Goal: Information Seeking & Learning: Learn about a topic

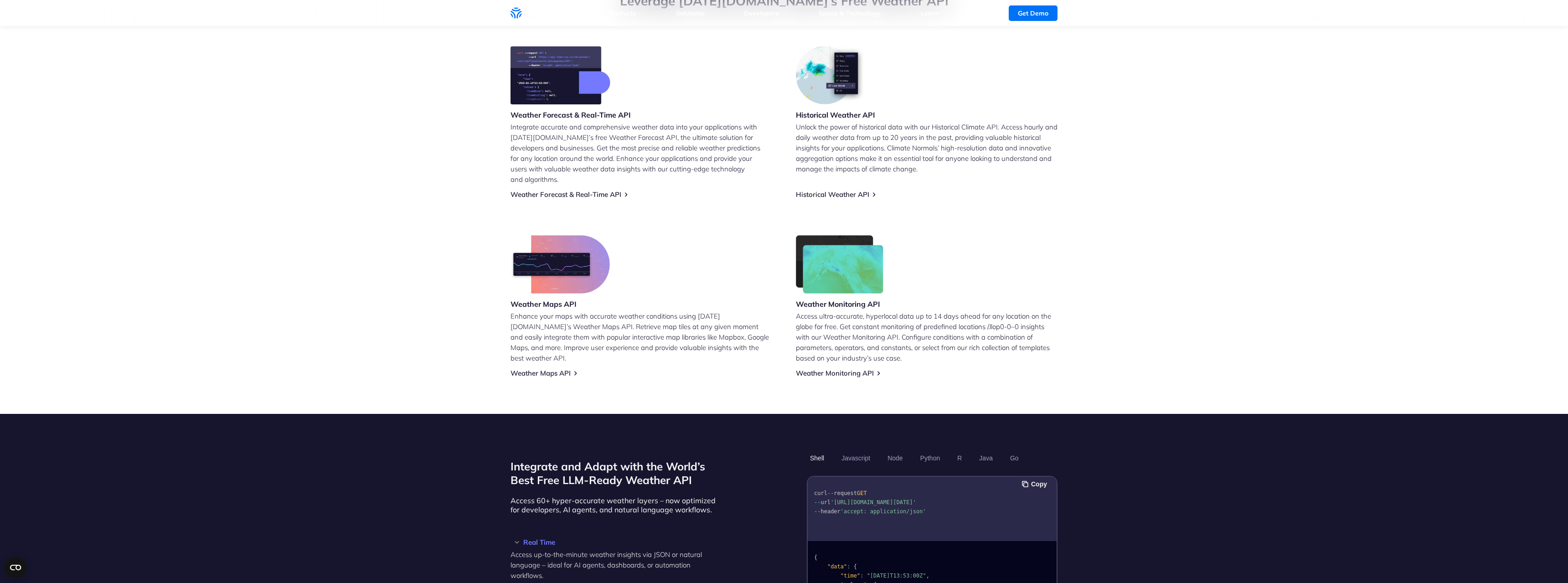
scroll to position [186, 0]
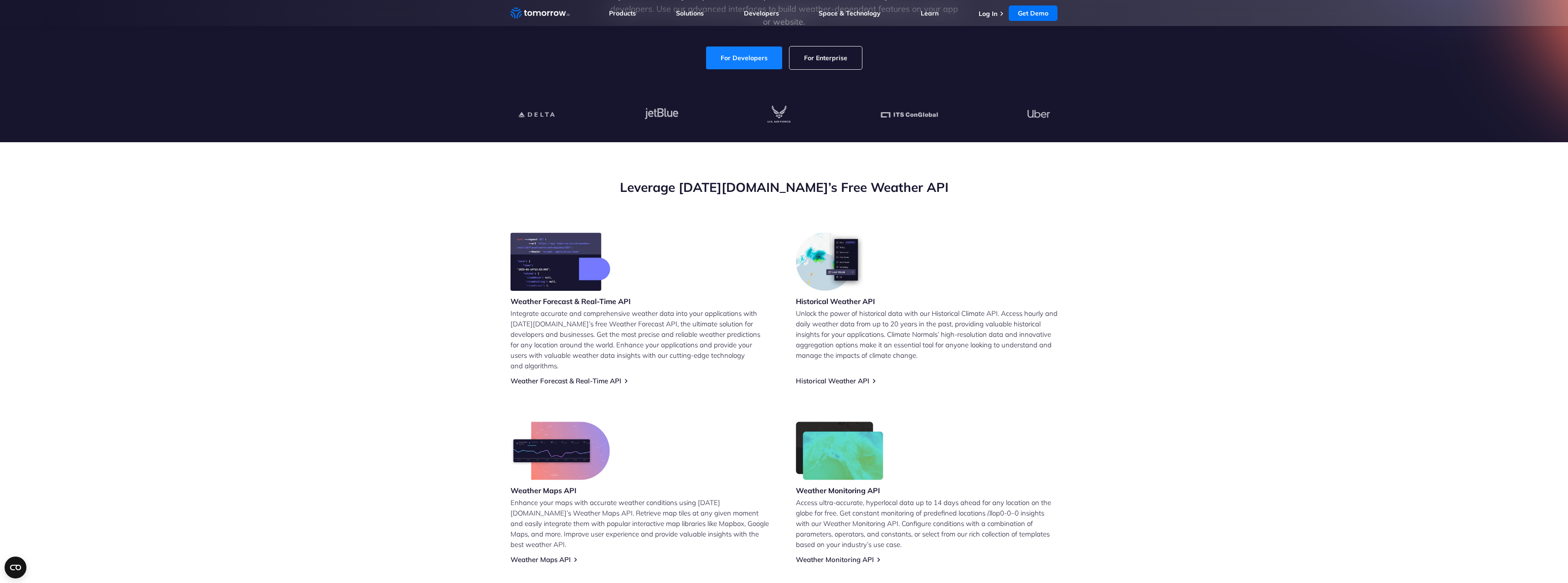
click at [744, 47] on link "For Developers" at bounding box center [744, 58] width 76 height 23
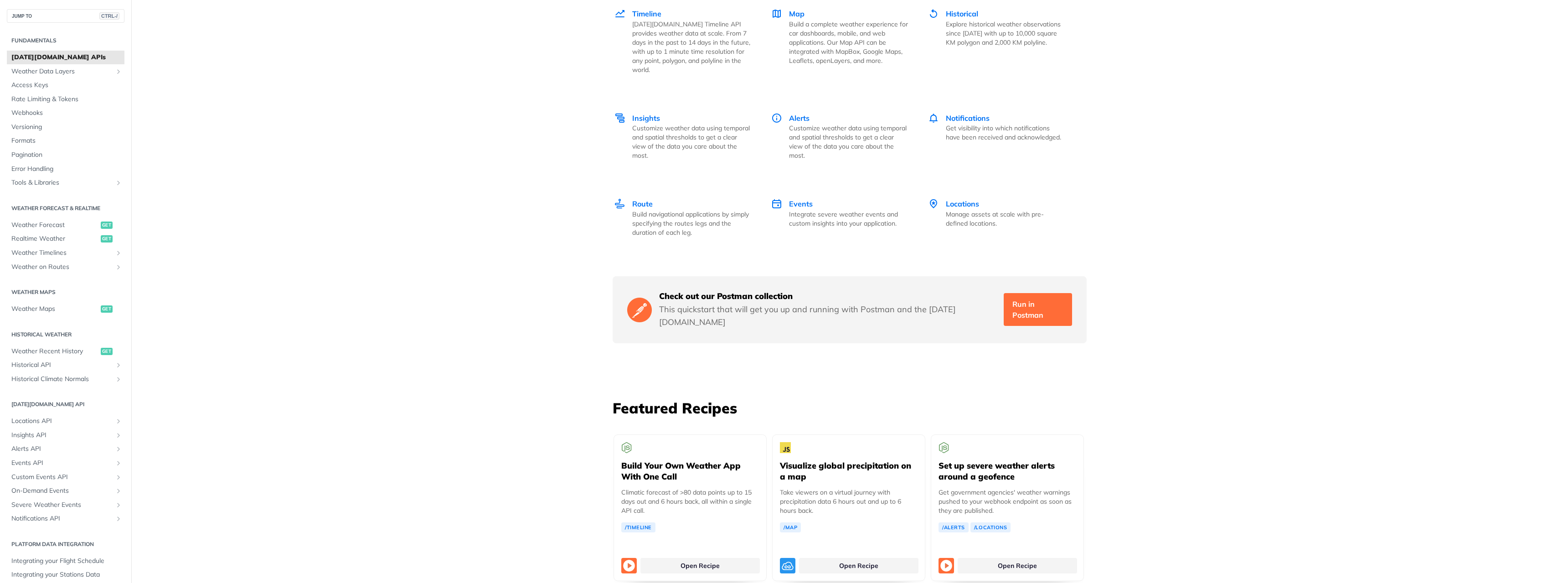
scroll to position [1422, 0]
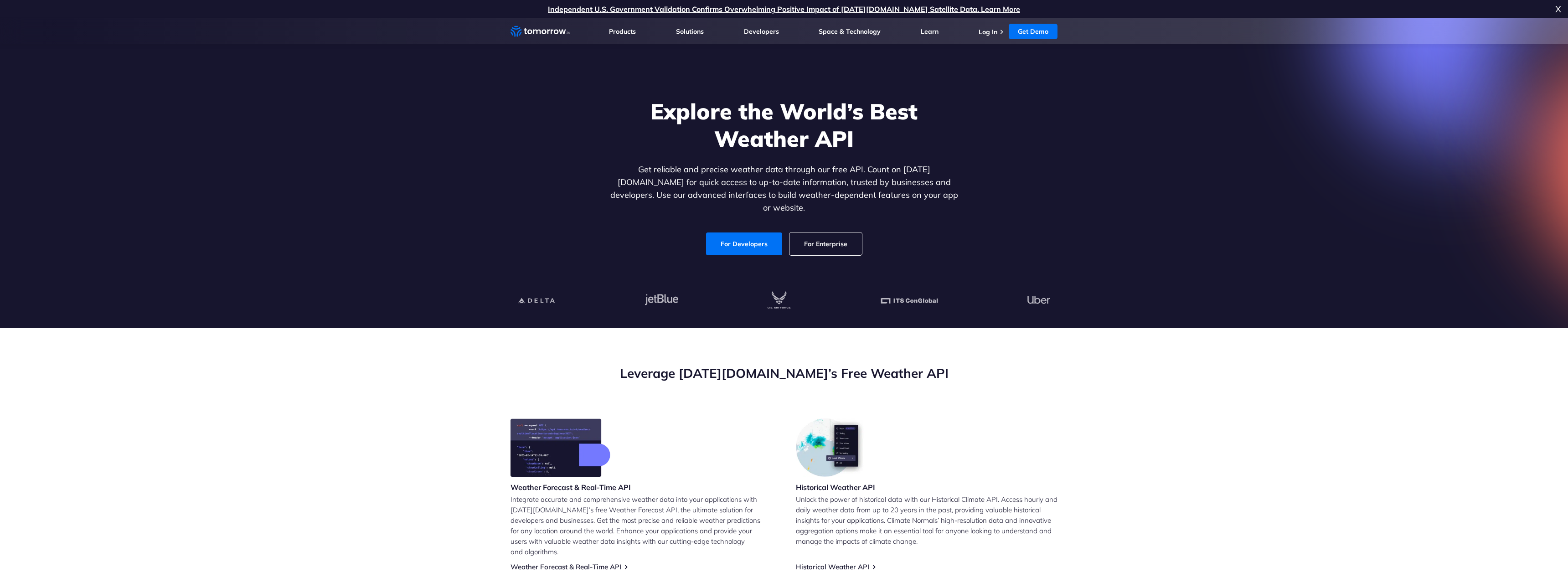
scroll to position [186, 0]
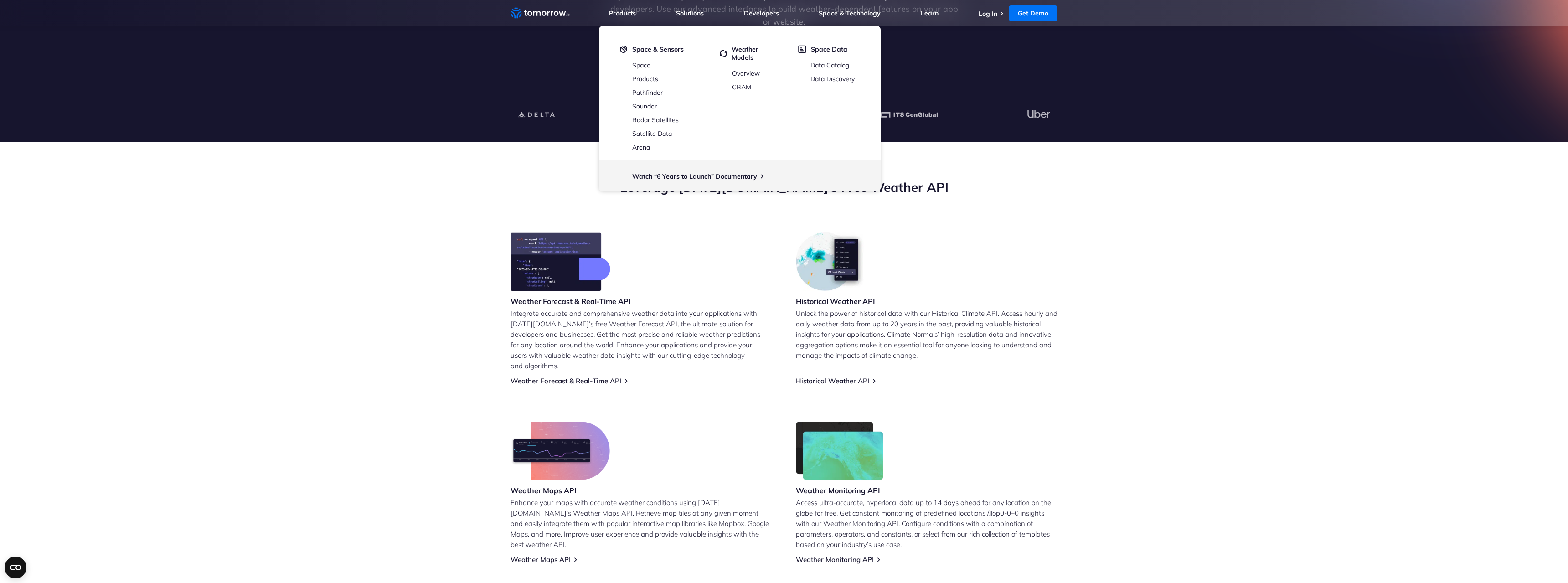
click at [1027, 11] on link "Get Demo" at bounding box center [1033, 13] width 49 height 16
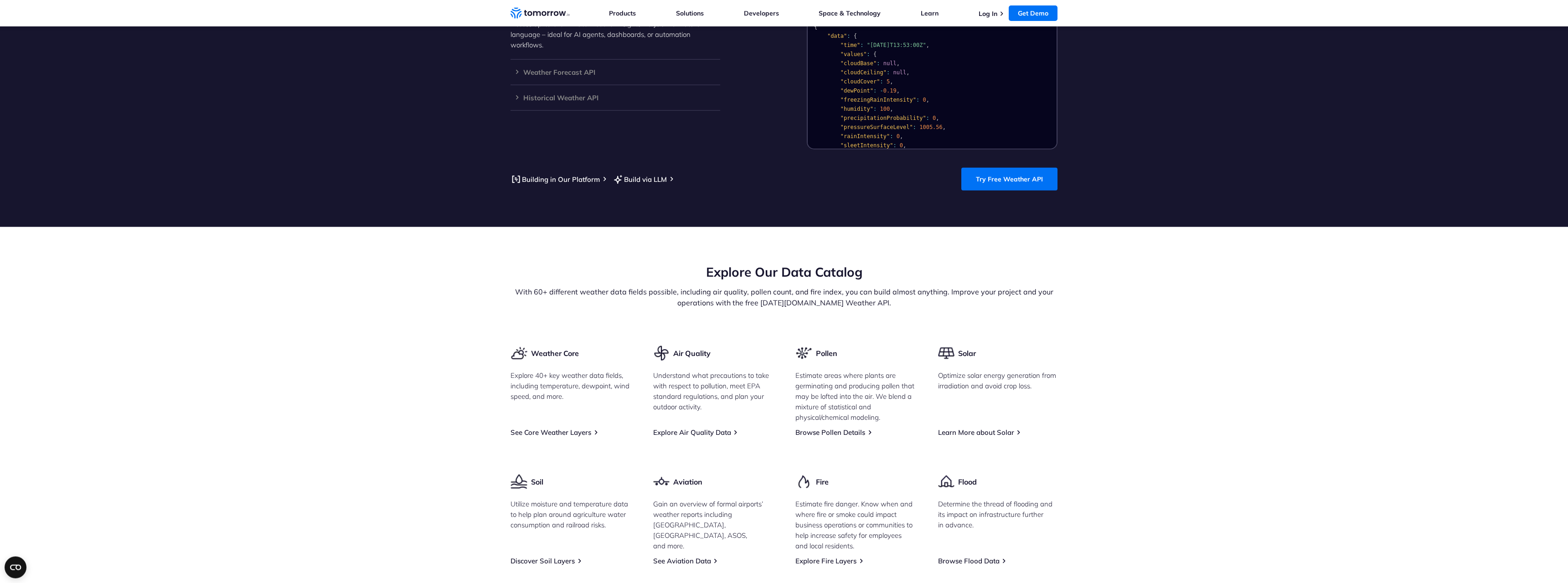
scroll to position [977, 0]
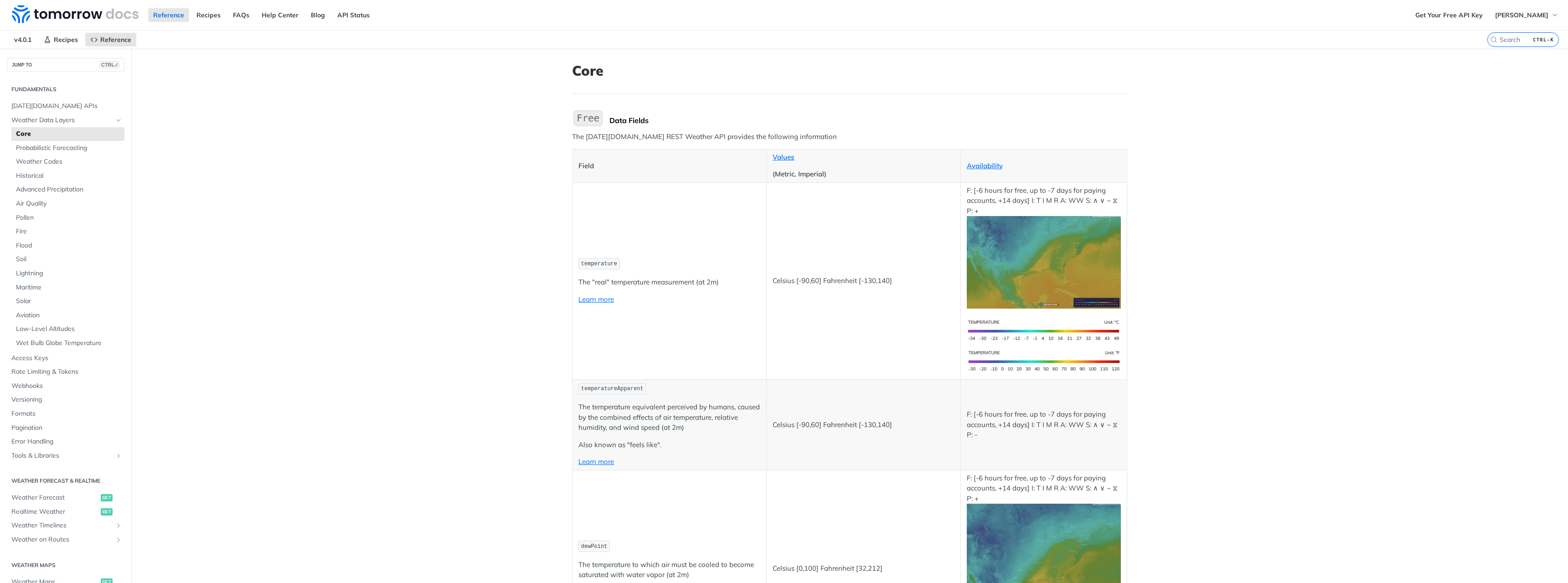
drag, startPoint x: 444, startPoint y: 303, endPoint x: 454, endPoint y: 150, distance: 153.3
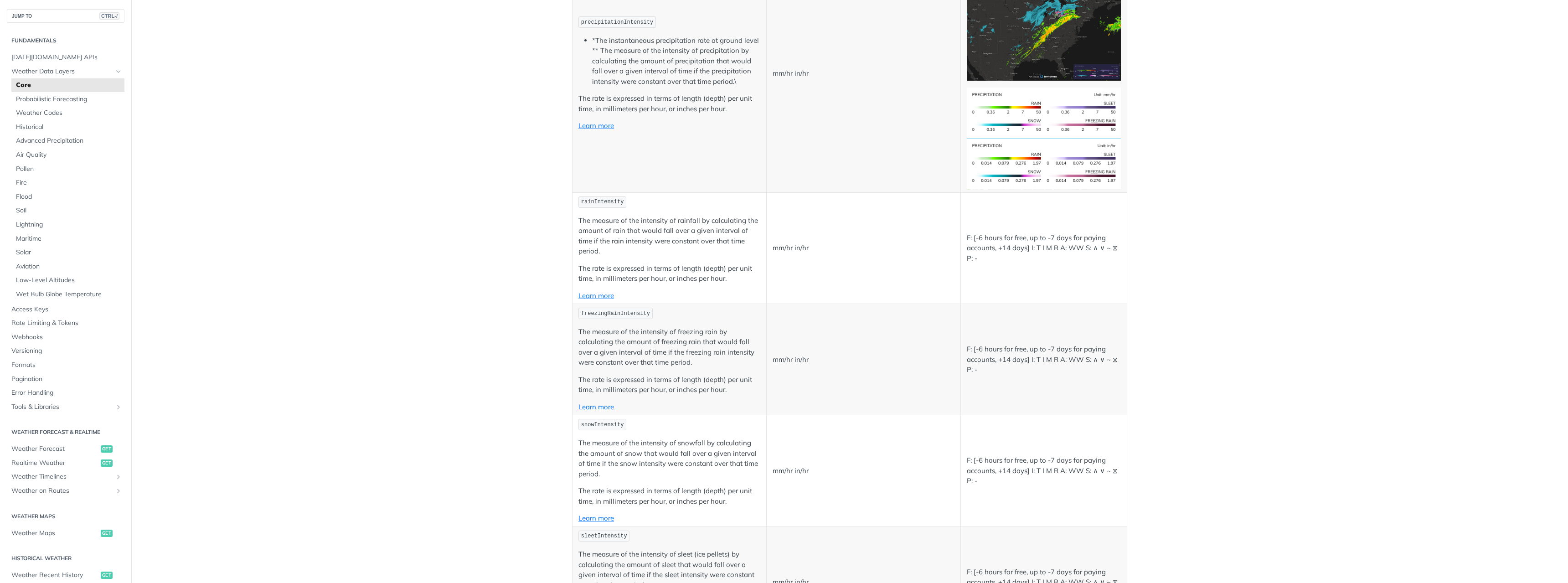
scroll to position [1914, 0]
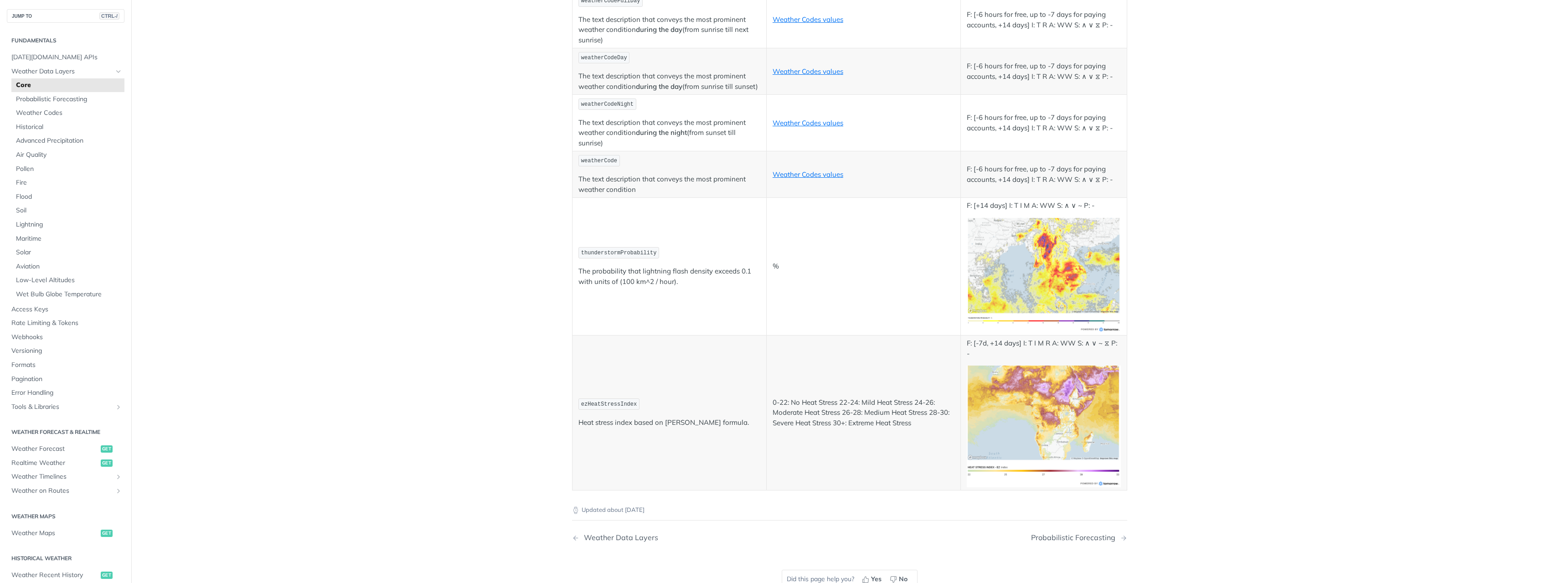
drag, startPoint x: 481, startPoint y: 109, endPoint x: 468, endPoint y: 407, distance: 298.3
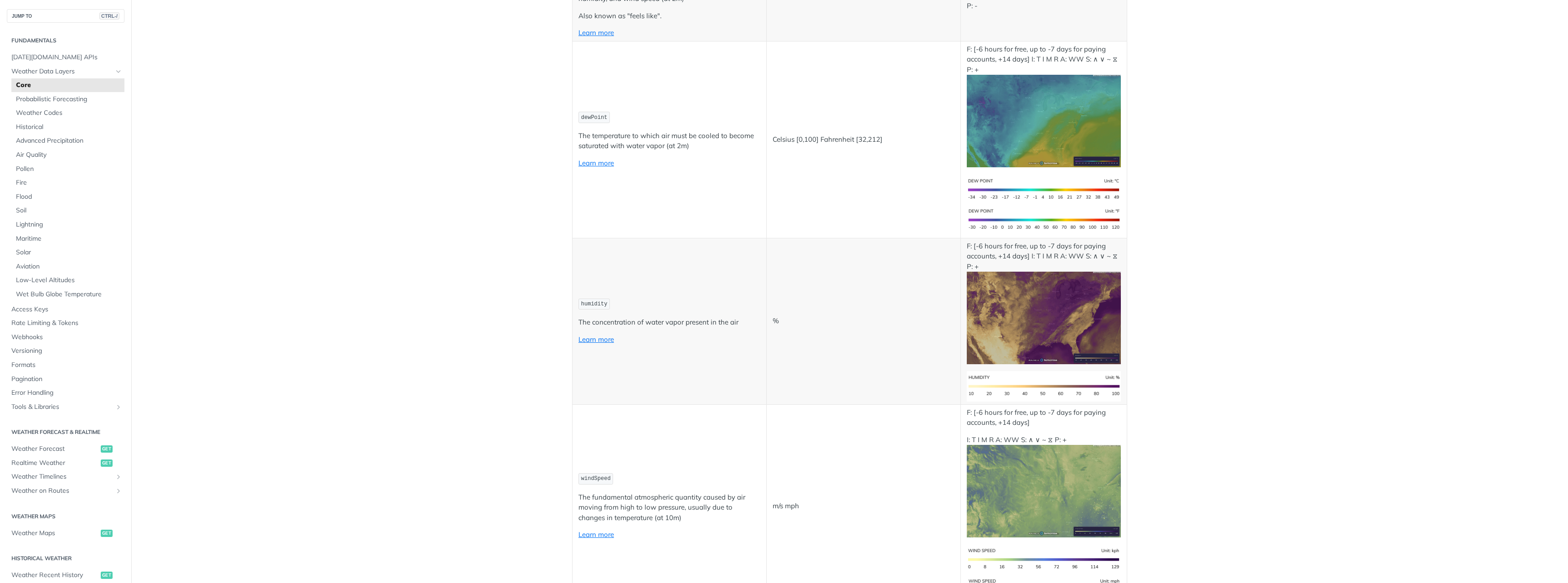
scroll to position [0, 0]
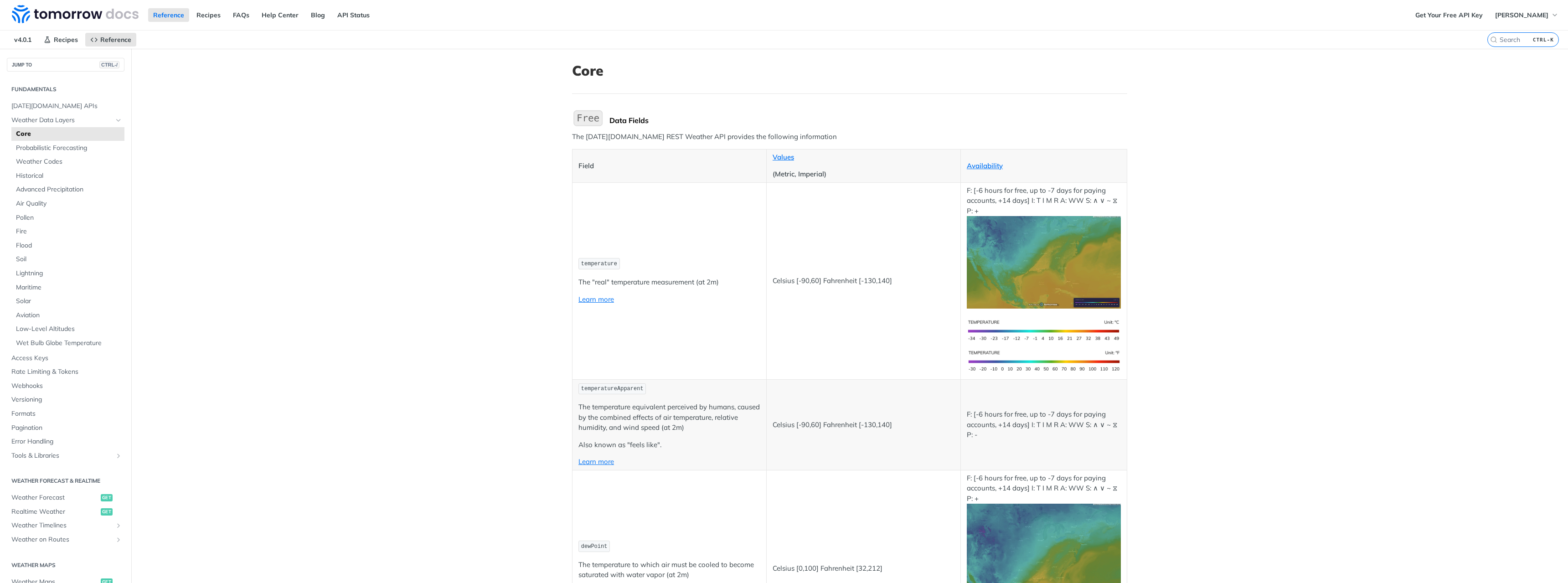
drag, startPoint x: 460, startPoint y: 370, endPoint x: 462, endPoint y: 128, distance: 242.0
